Goal: Information Seeking & Learning: Find specific fact

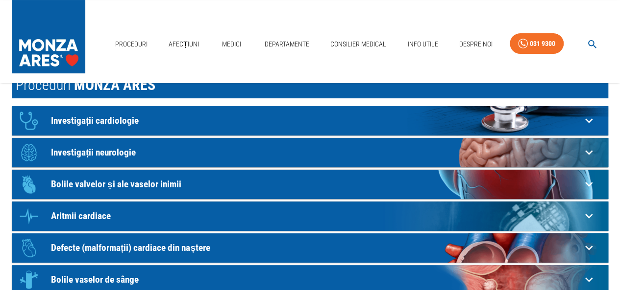
click at [199, 125] on p "Investigații cardiologie" at bounding box center [316, 121] width 530 height 10
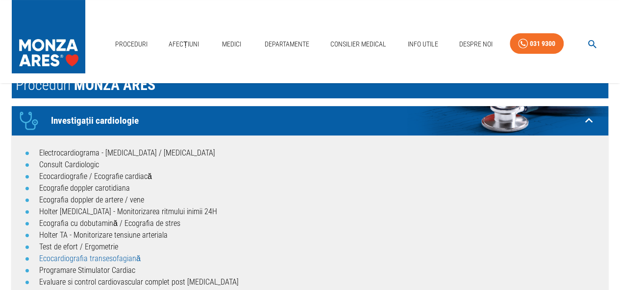
click at [133, 259] on link "Ecocardiografia transesofagiană" at bounding box center [89, 258] width 101 height 9
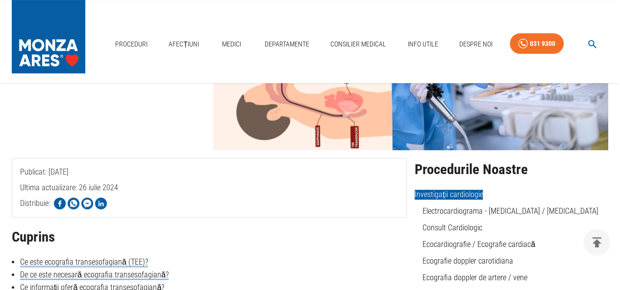
scroll to position [49, 0]
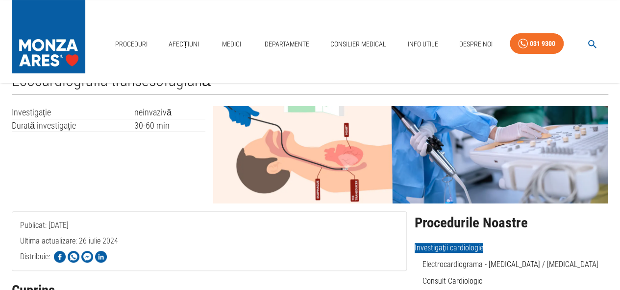
click at [306, 156] on img at bounding box center [410, 154] width 395 height 97
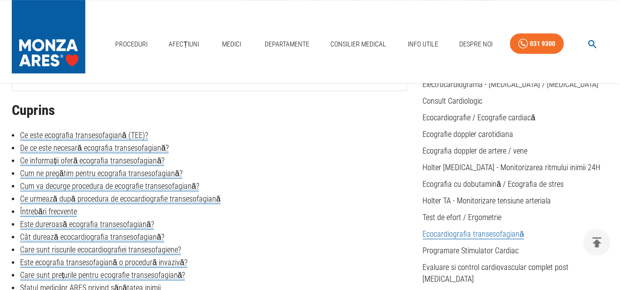
scroll to position [264, 0]
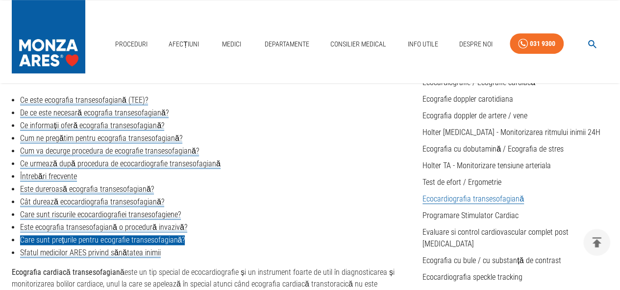
click at [154, 239] on link "Care sunt prețurile pentru ecografie transesofagiană?" at bounding box center [102, 241] width 165 height 10
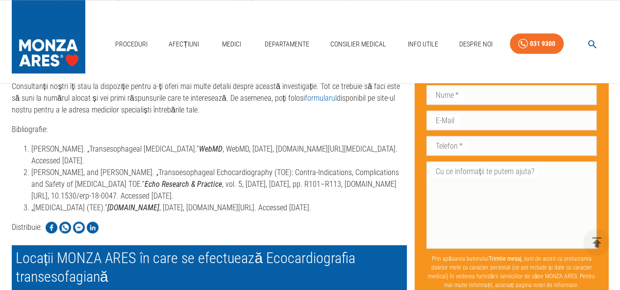
scroll to position [2307, 0]
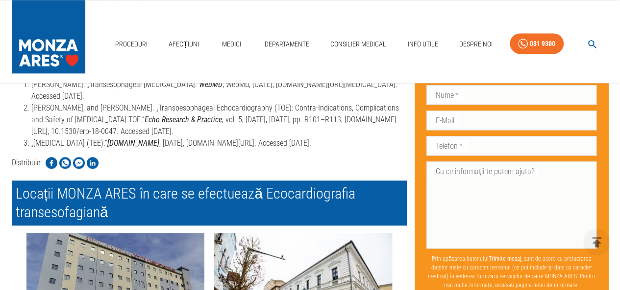
scroll to position [2170, 0]
